Goal: Task Accomplishment & Management: Use online tool/utility

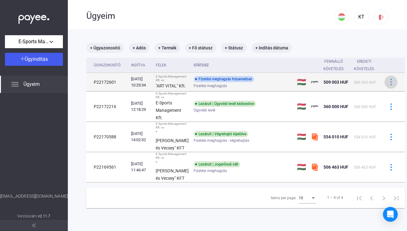
click at [388, 85] on img at bounding box center [391, 82] width 6 height 6
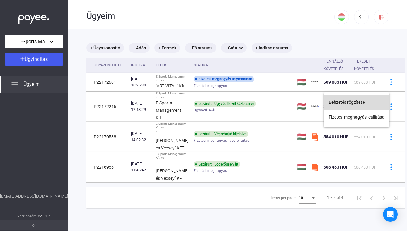
click at [364, 100] on button "Befizetés rögzítése" at bounding box center [357, 102] width 66 height 15
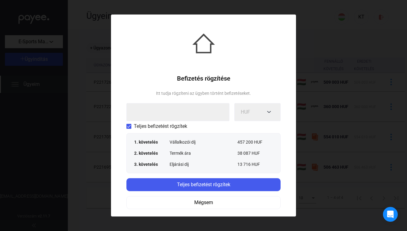
click at [128, 125] on span at bounding box center [128, 126] width 5 height 5
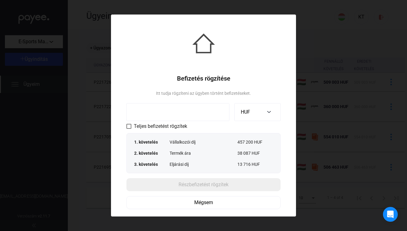
click at [170, 114] on input at bounding box center [177, 112] width 103 height 18
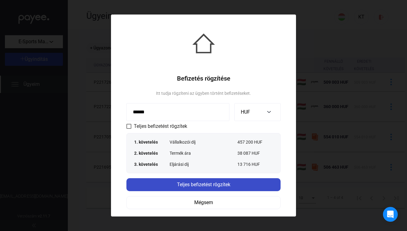
type input "******"
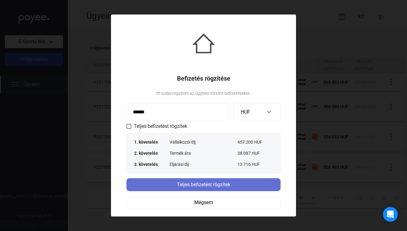
click at [199, 182] on div "Teljes befizetést rögzítek" at bounding box center [203, 184] width 150 height 7
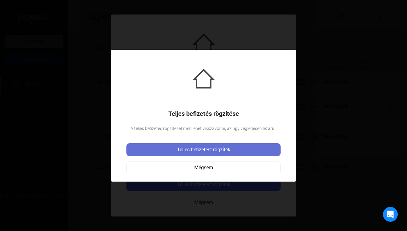
click at [207, 147] on div "Teljes befizetést rögzítek" at bounding box center [203, 149] width 150 height 7
